Goal: Navigation & Orientation: Find specific page/section

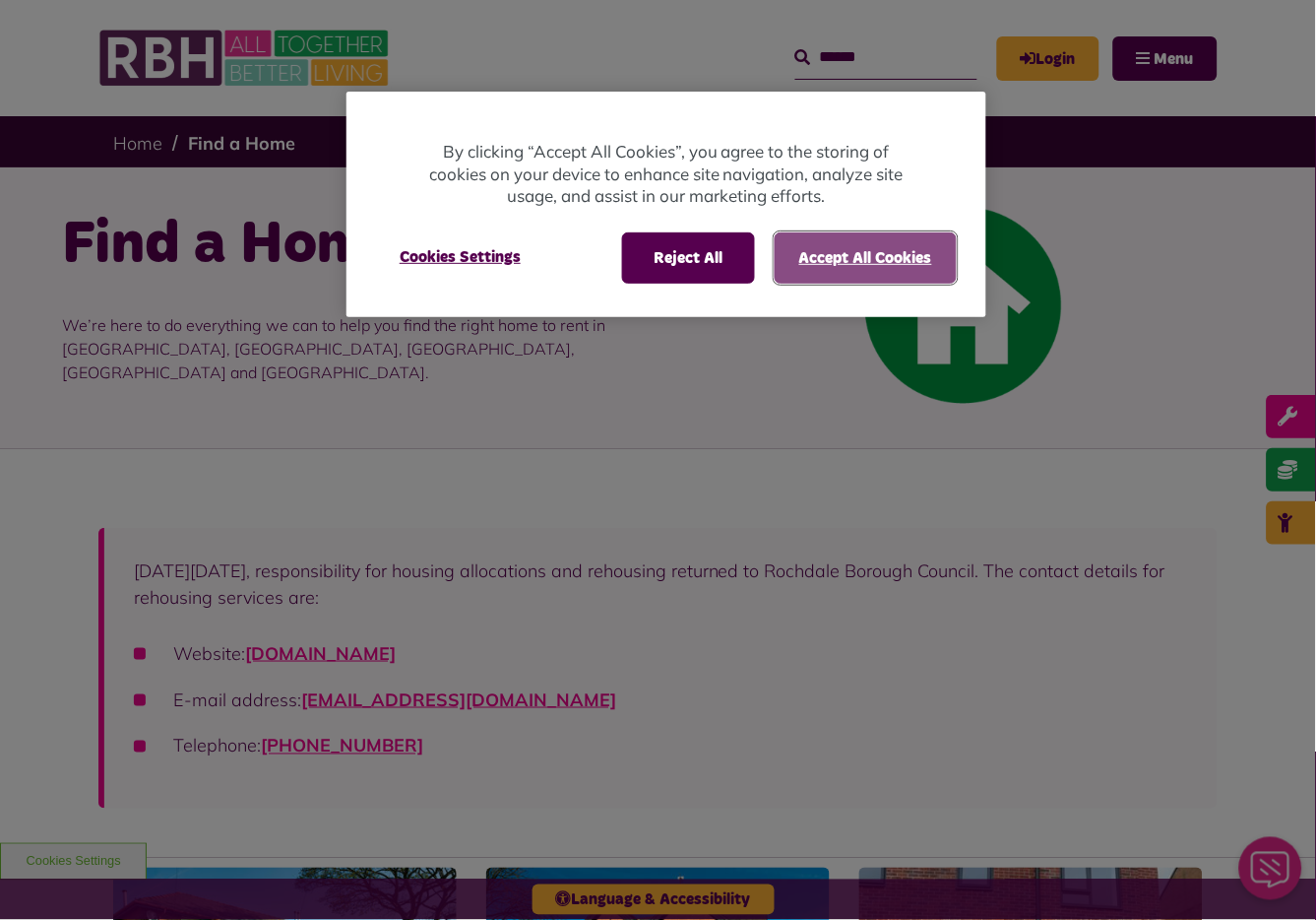
click at [888, 266] on button "Accept All Cookies" at bounding box center [866, 258] width 182 height 52
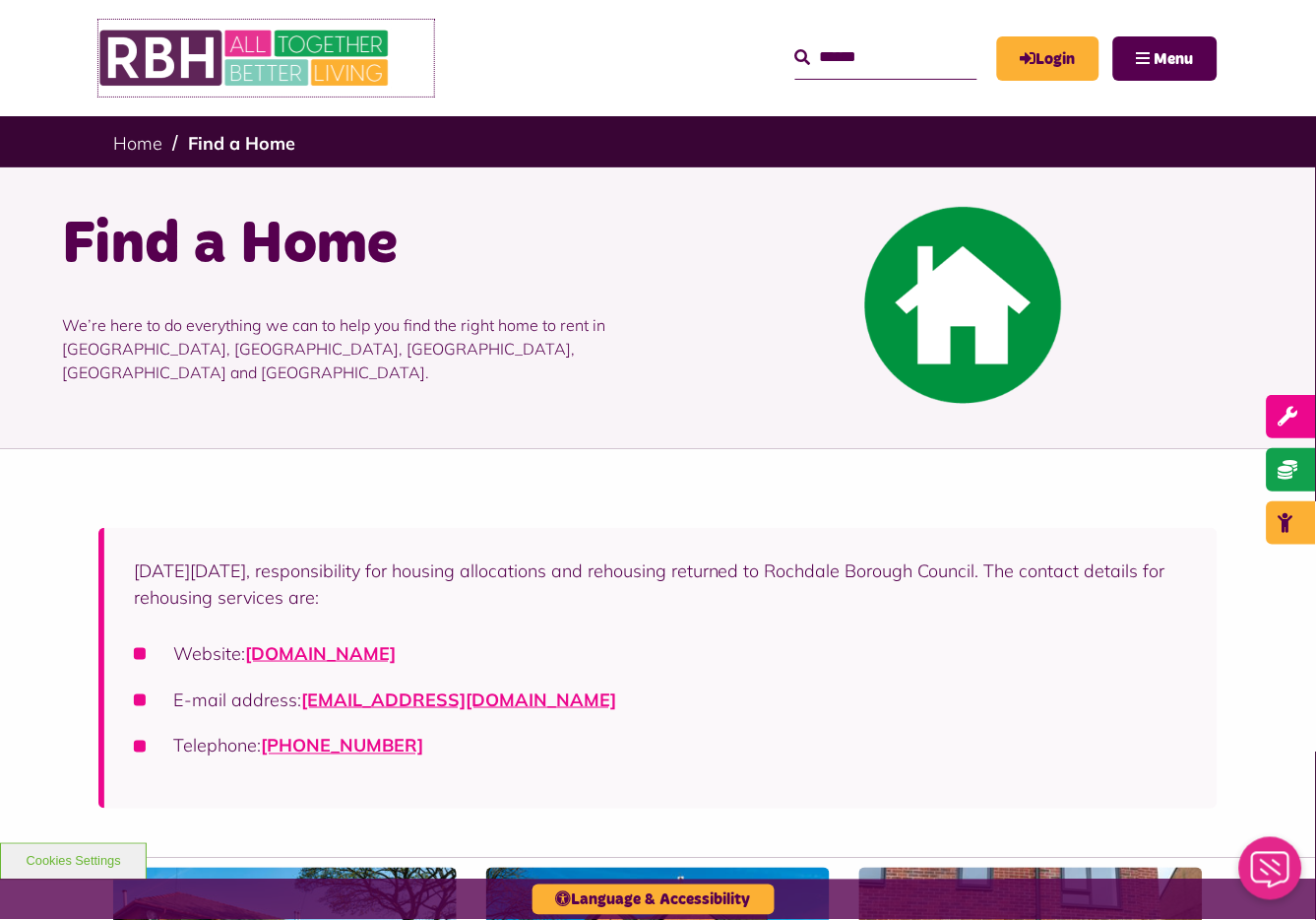
click at [236, 53] on img at bounding box center [246, 58] width 295 height 76
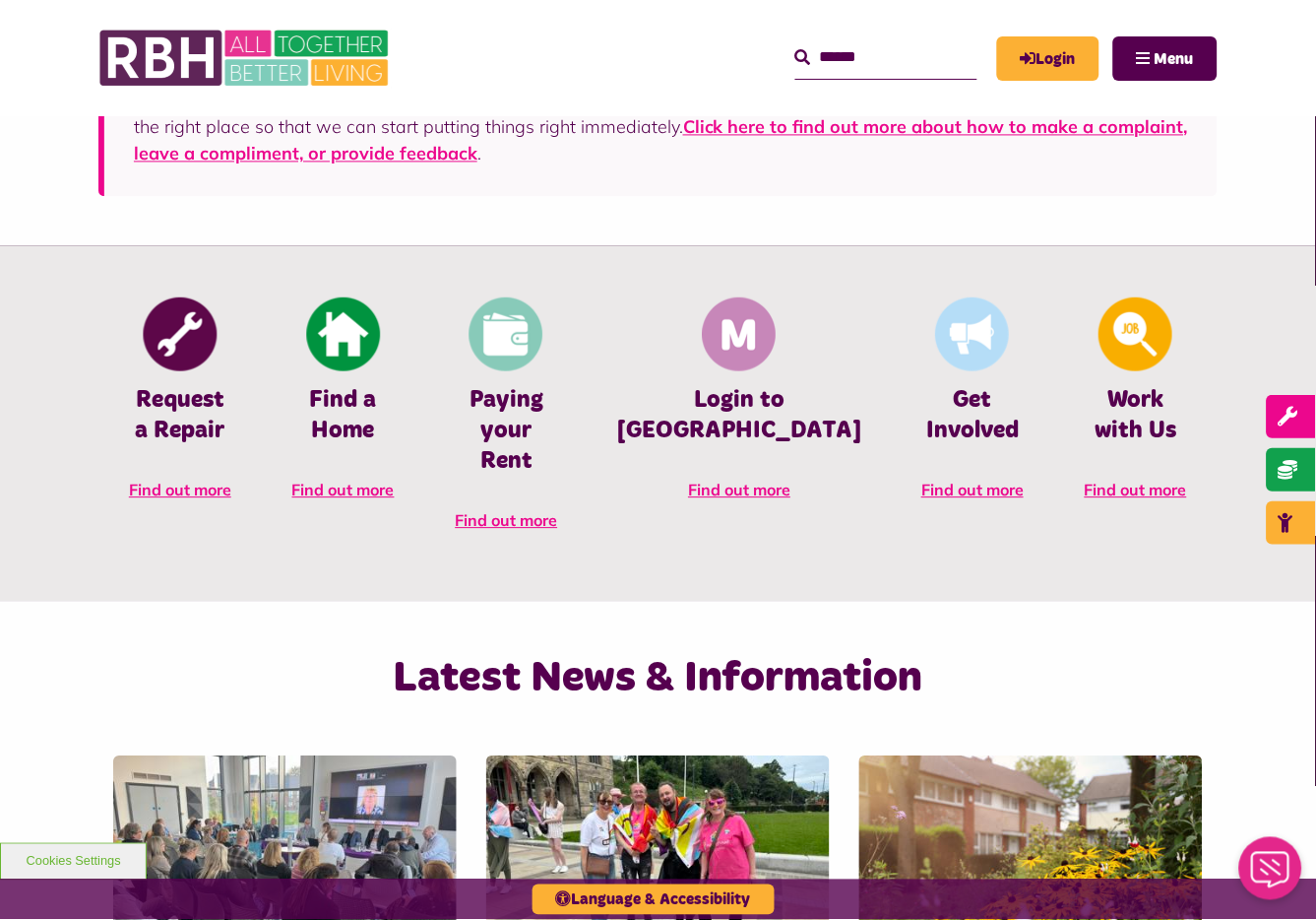
scroll to position [862, 0]
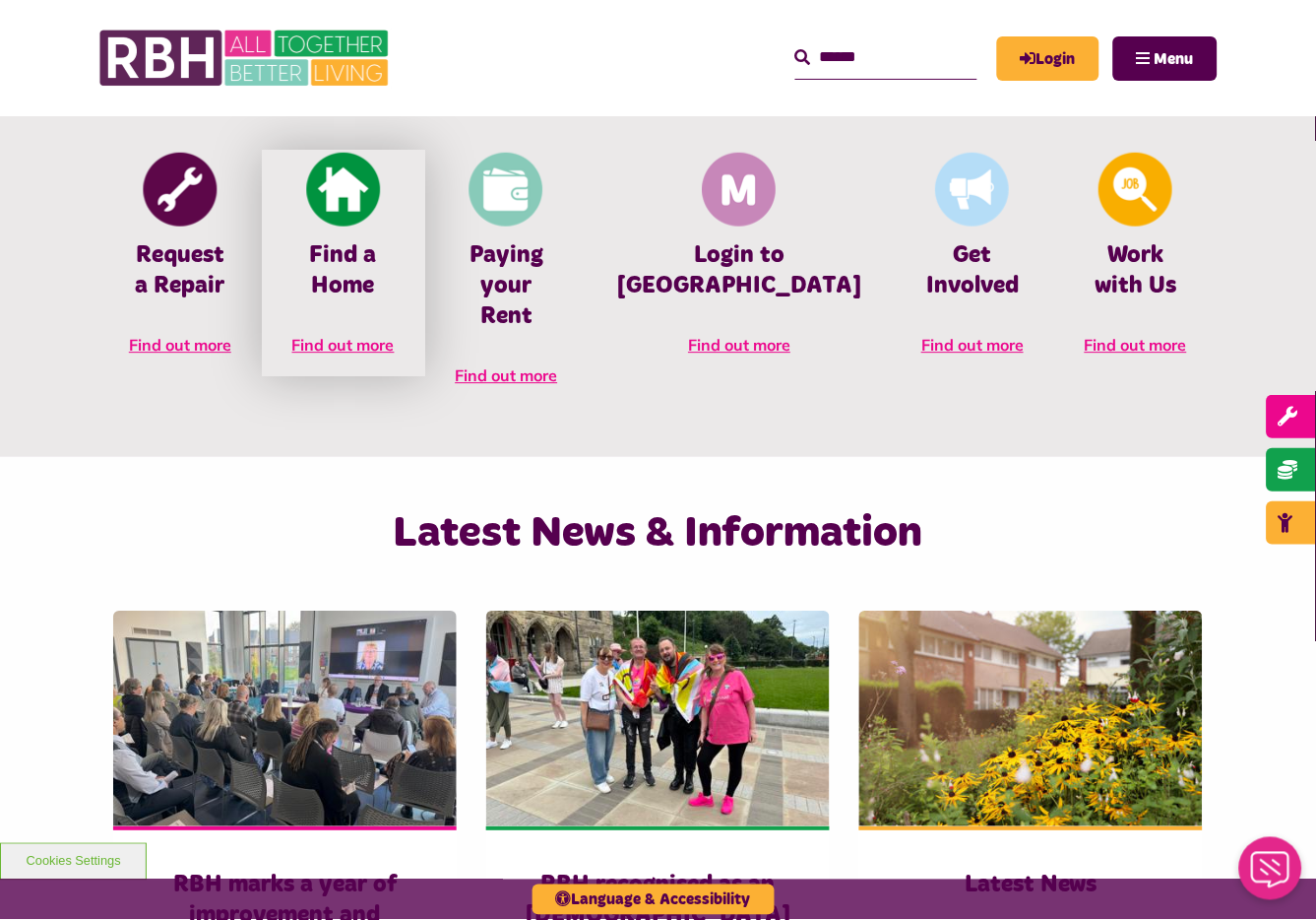
click at [390, 345] on span "Find out more" at bounding box center [343, 345] width 102 height 20
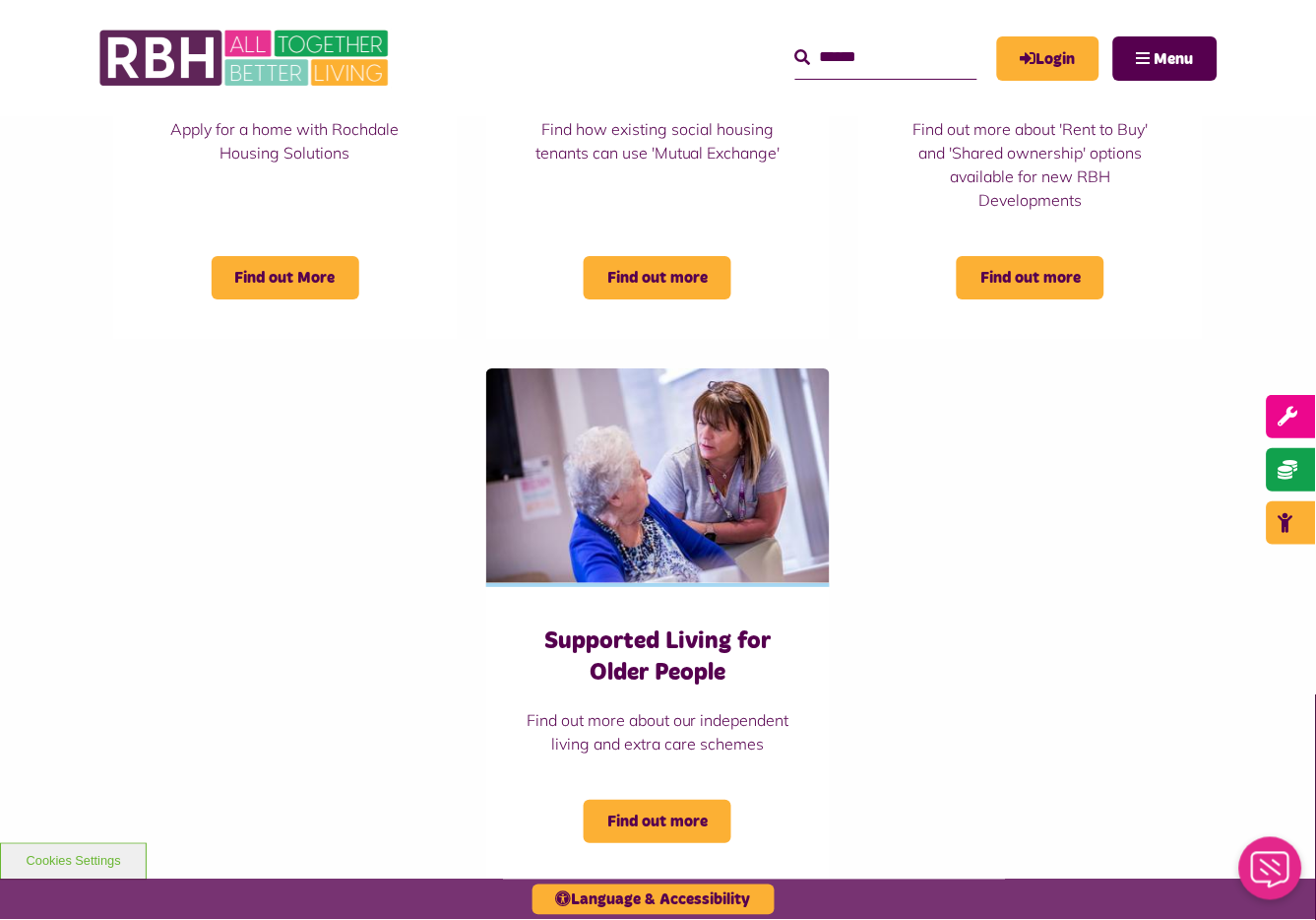
scroll to position [616, 0]
